Goal: Navigation & Orientation: Find specific page/section

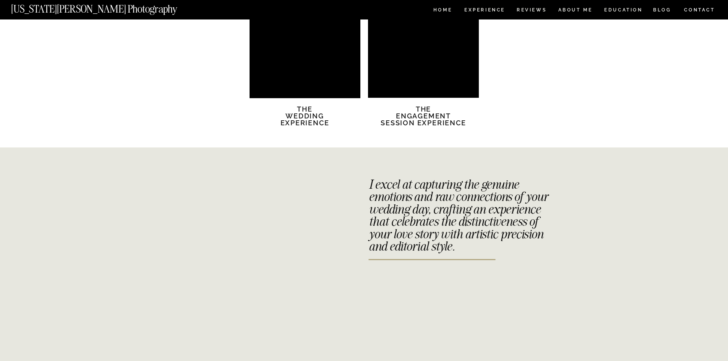
scroll to position [1643, 0]
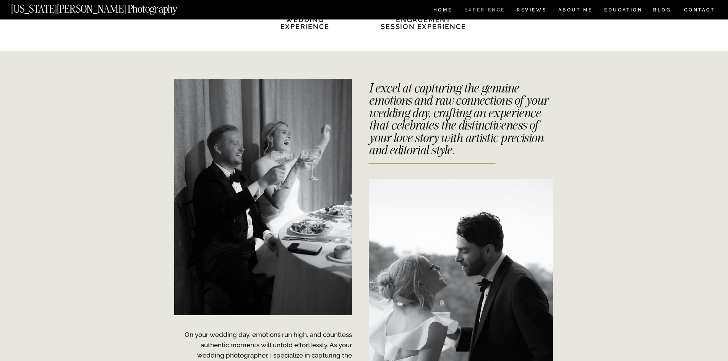
click at [492, 8] on nav "Experience" at bounding box center [484, 11] width 40 height 6
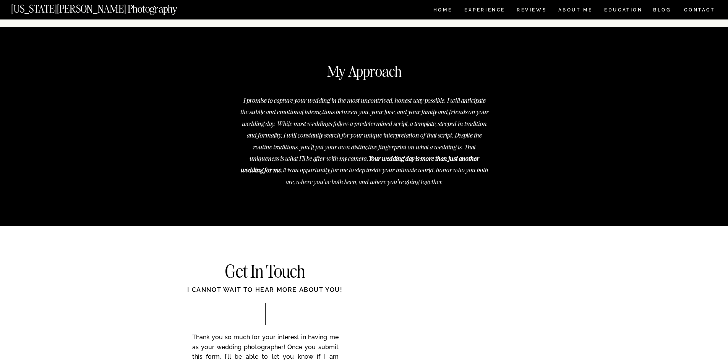
scroll to position [2903, 0]
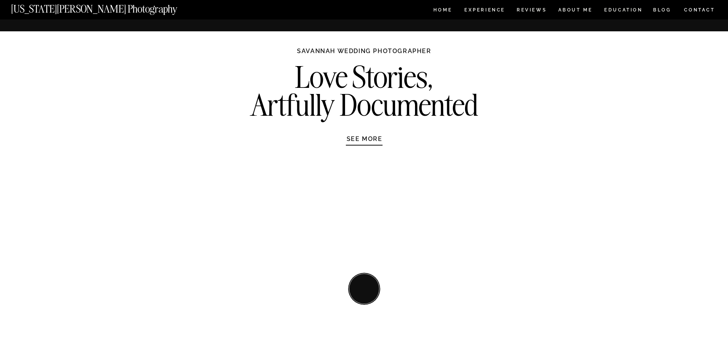
scroll to position [1643, 0]
